Goal: Navigation & Orientation: Find specific page/section

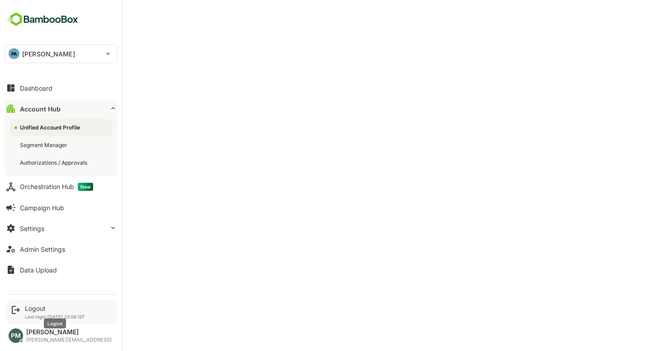
click at [54, 309] on div "Logout" at bounding box center [55, 309] width 60 height 8
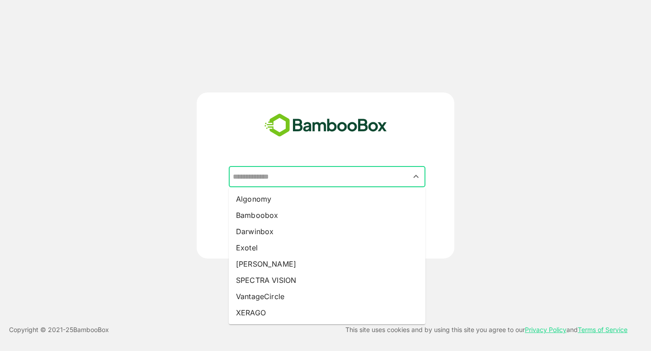
click at [281, 175] on input "text" at bounding box center [326, 177] width 193 height 17
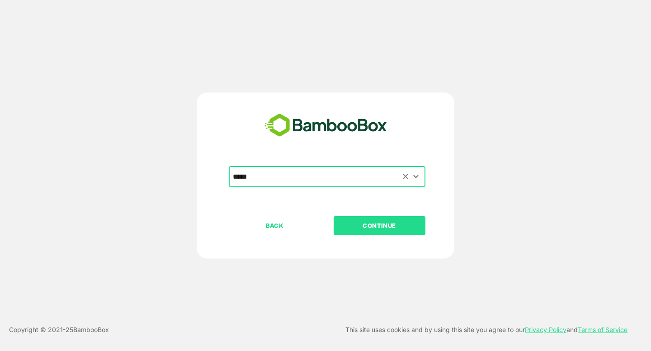
type input "*****"
click at [333, 216] on button "CONTINUE" at bounding box center [379, 225] width 92 height 19
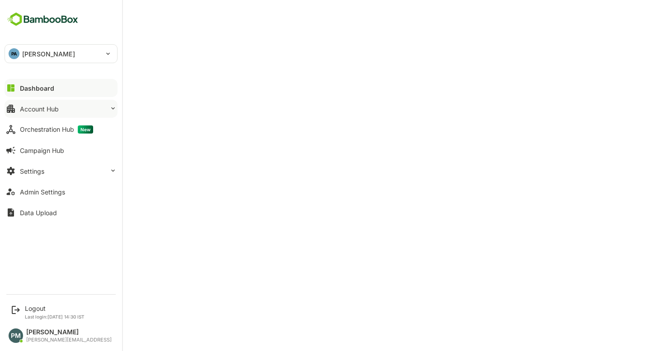
click at [48, 111] on div "Account Hub" at bounding box center [39, 109] width 39 height 8
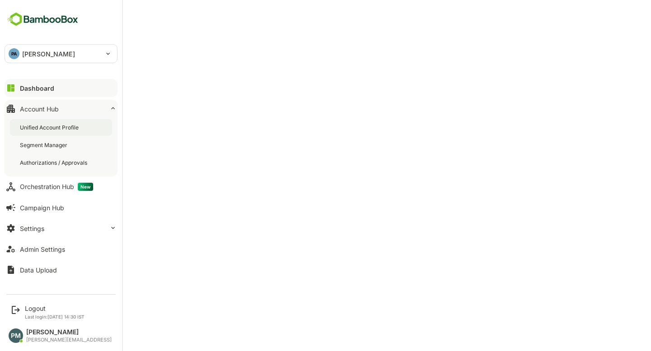
click at [70, 128] on div "Unified Account Profile" at bounding box center [50, 128] width 61 height 8
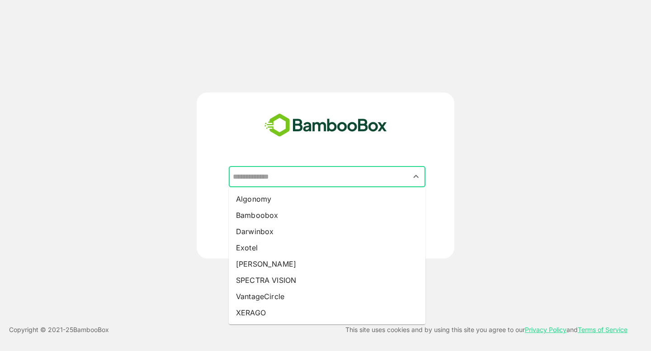
click at [286, 177] on input "text" at bounding box center [326, 177] width 193 height 17
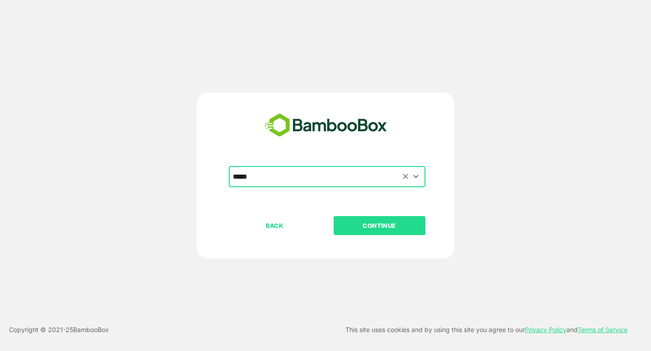
type input "*****"
click at [333, 216] on button "CONTINUE" at bounding box center [379, 225] width 92 height 19
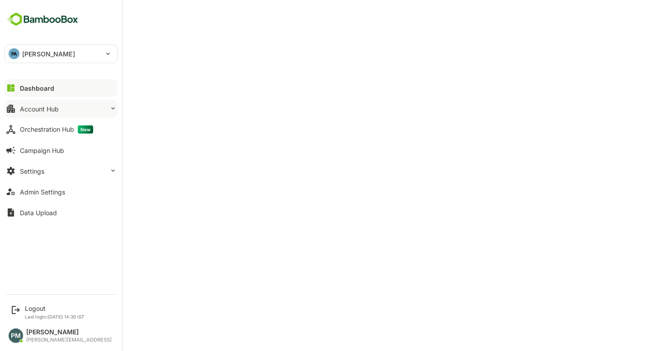
click at [61, 105] on button "Account Hub" at bounding box center [61, 109] width 113 height 18
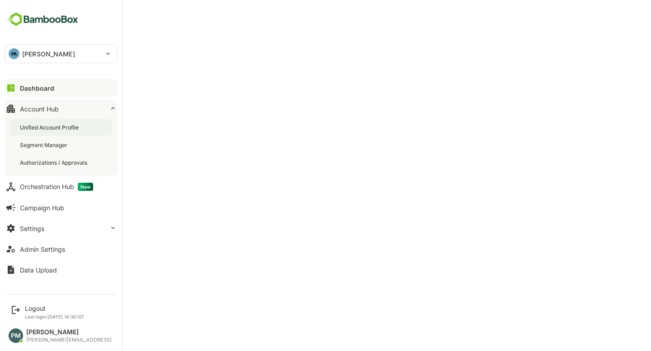
click at [77, 128] on div "Unified Account Profile" at bounding box center [50, 128] width 61 height 8
click at [51, 307] on div "Logout" at bounding box center [55, 309] width 60 height 8
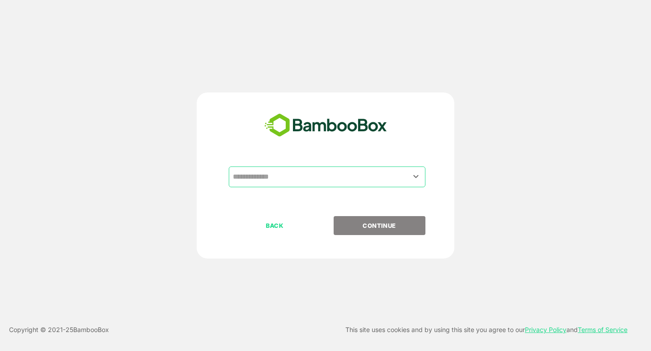
click at [317, 169] on input "text" at bounding box center [326, 177] width 193 height 17
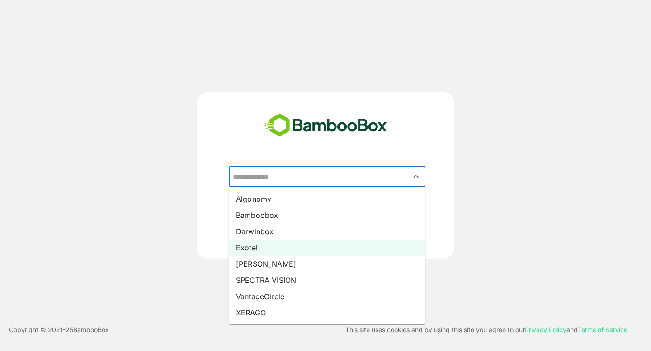
click at [253, 244] on li "Exotel" at bounding box center [327, 248] width 197 height 16
type input "******"
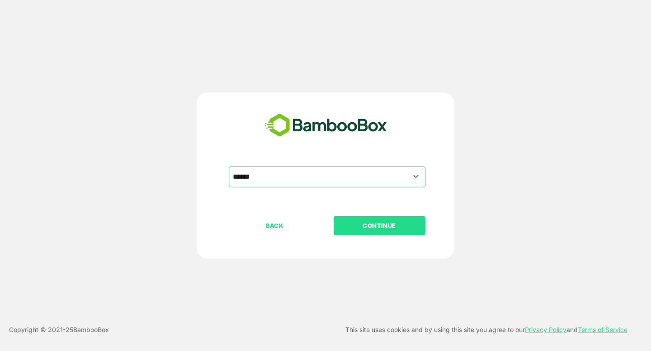
click at [354, 231] on button "CONTINUE" at bounding box center [379, 225] width 92 height 19
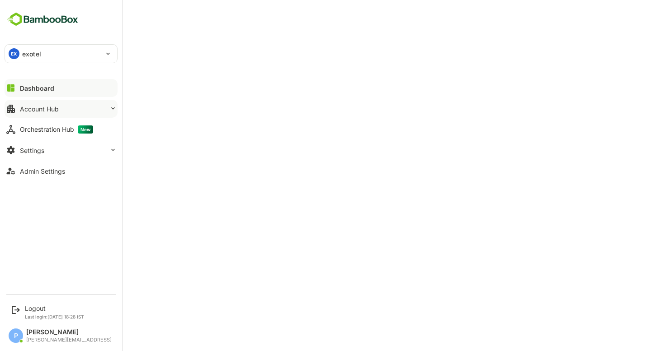
click at [54, 107] on div "Account Hub" at bounding box center [39, 109] width 39 height 8
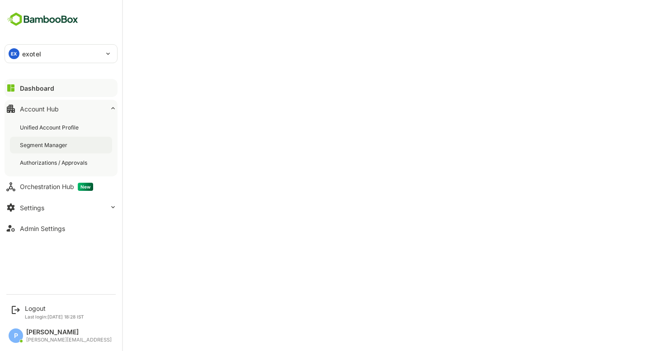
click at [56, 145] on div "Segment Manager" at bounding box center [44, 145] width 49 height 8
click at [49, 123] on div "Unified Account Profile" at bounding box center [61, 127] width 102 height 17
click at [47, 144] on div "Segment Manager" at bounding box center [44, 145] width 49 height 8
click at [69, 125] on div "Unified Account Profile" at bounding box center [50, 128] width 61 height 8
click at [69, 206] on button "Settings" at bounding box center [61, 208] width 113 height 18
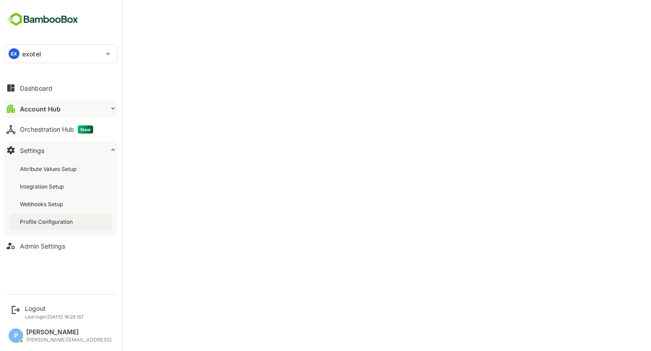
click at [72, 214] on div "Profile Configuration" at bounding box center [61, 222] width 102 height 17
click at [37, 94] on button "Dashboard" at bounding box center [61, 88] width 113 height 18
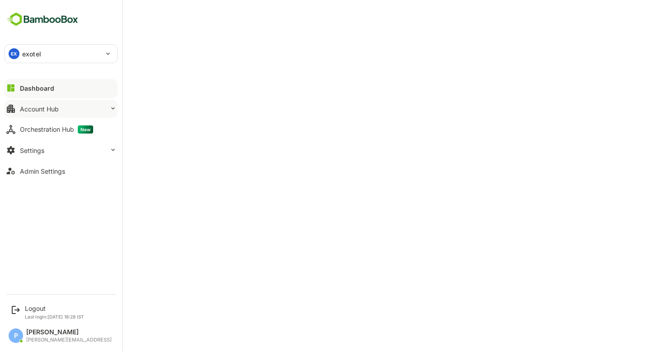
click at [75, 110] on button "Account Hub" at bounding box center [61, 109] width 113 height 18
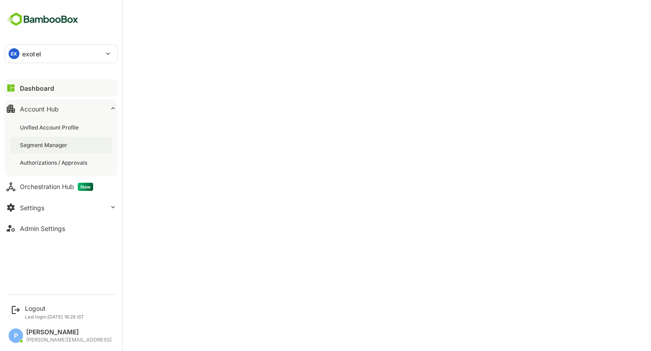
click at [58, 145] on div "Segment Manager" at bounding box center [44, 145] width 49 height 8
click at [59, 130] on div "Unified Account Profile" at bounding box center [50, 128] width 61 height 8
click at [49, 141] on div "Segment Manager" at bounding box center [61, 145] width 102 height 17
click at [16, 86] on button "Dashboard" at bounding box center [61, 88] width 113 height 18
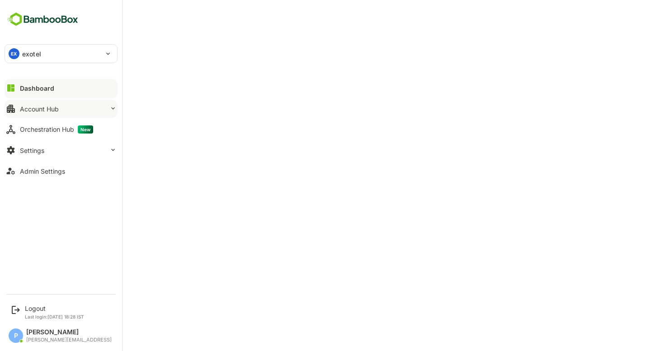
click at [50, 113] on button "Account Hub" at bounding box center [61, 109] width 113 height 18
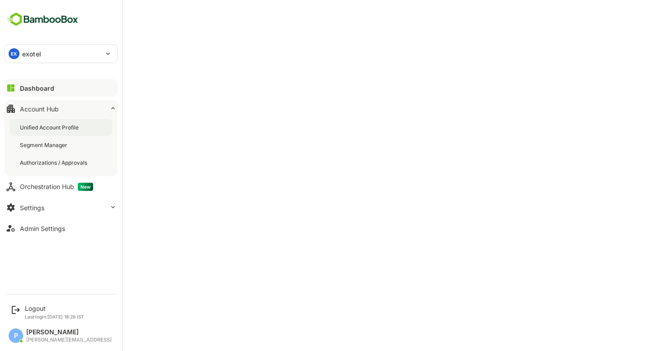
click at [63, 131] on div "Unified Account Profile" at bounding box center [61, 127] width 102 height 17
